Goal: Task Accomplishment & Management: Manage account settings

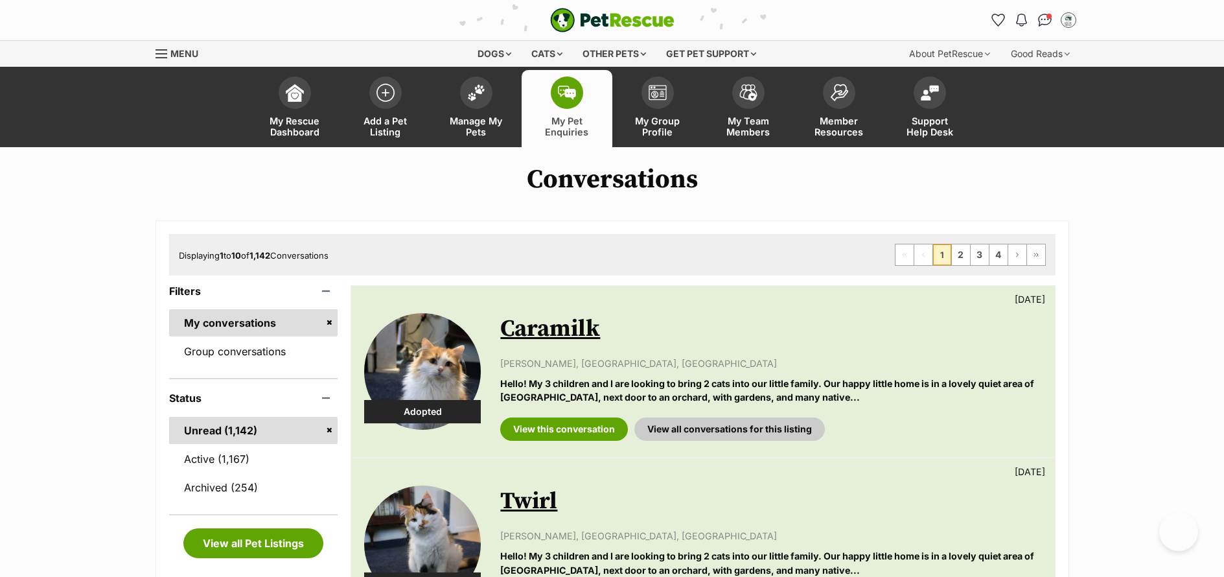
click at [469, 117] on span "Manage My Pets" at bounding box center [476, 126] width 58 height 22
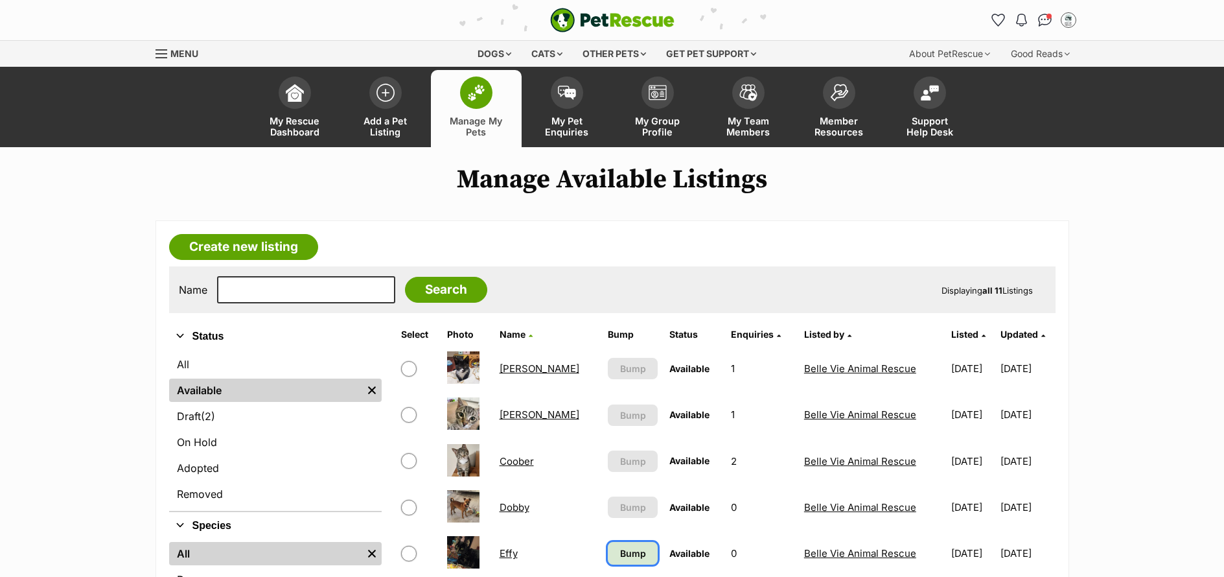
click at [608, 542] on link "Bump" at bounding box center [633, 553] width 50 height 23
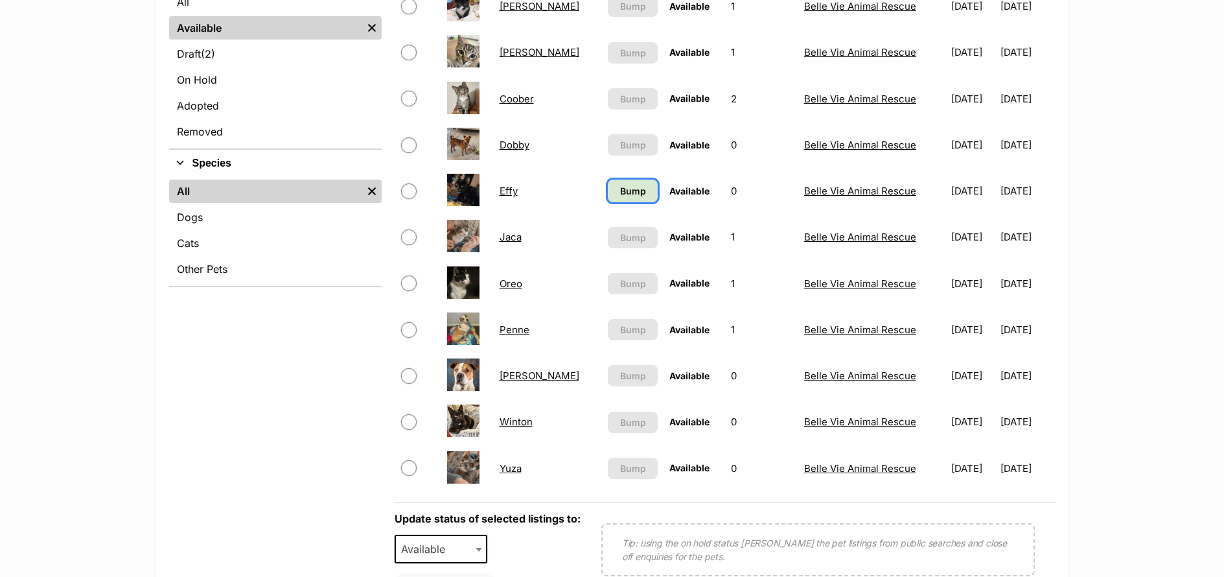
click at [620, 193] on span "Bump" at bounding box center [633, 191] width 26 height 14
